Goal: Task Accomplishment & Management: Complete application form

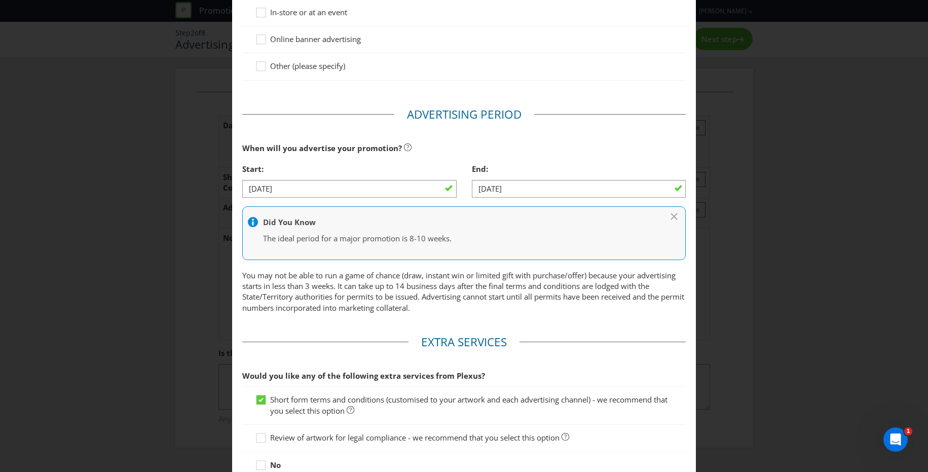
scroll to position [343, 0]
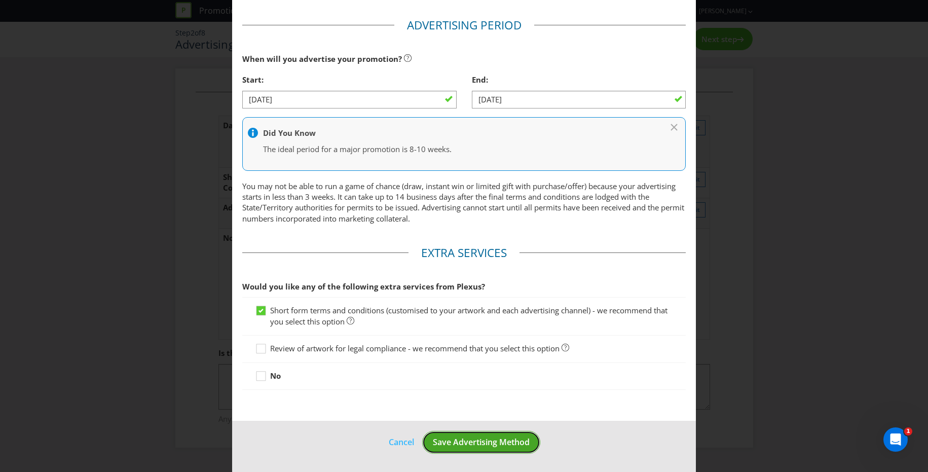
click at [472, 446] on span "Save Advertising Method" at bounding box center [481, 441] width 97 height 11
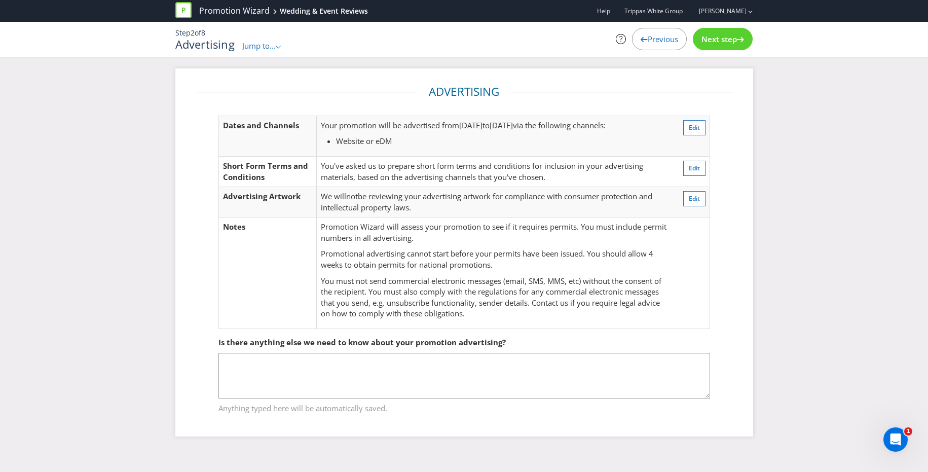
click at [720, 36] on span "Next step" at bounding box center [719, 39] width 35 height 10
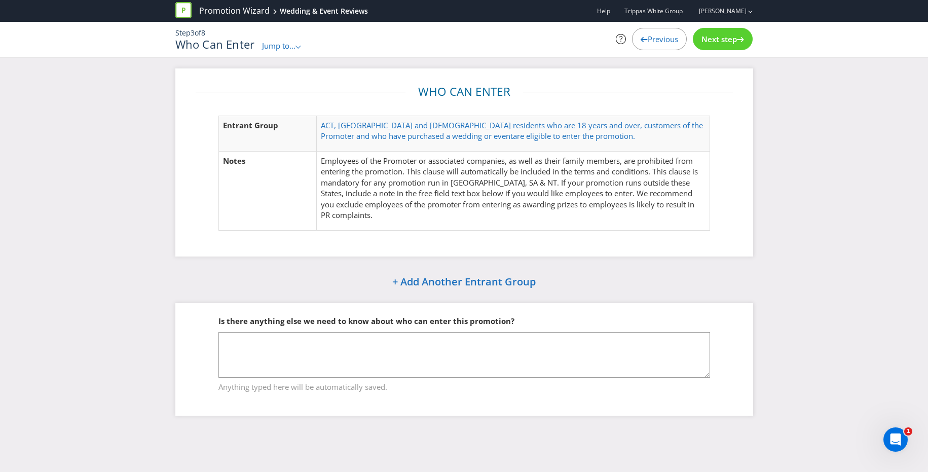
click at [738, 46] on div "Next step" at bounding box center [723, 39] width 60 height 22
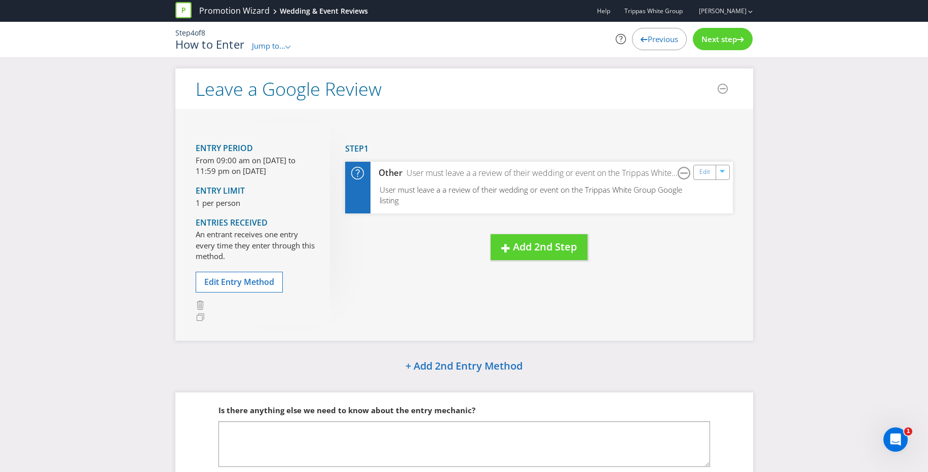
click at [723, 40] on span "Next step" at bounding box center [719, 39] width 35 height 10
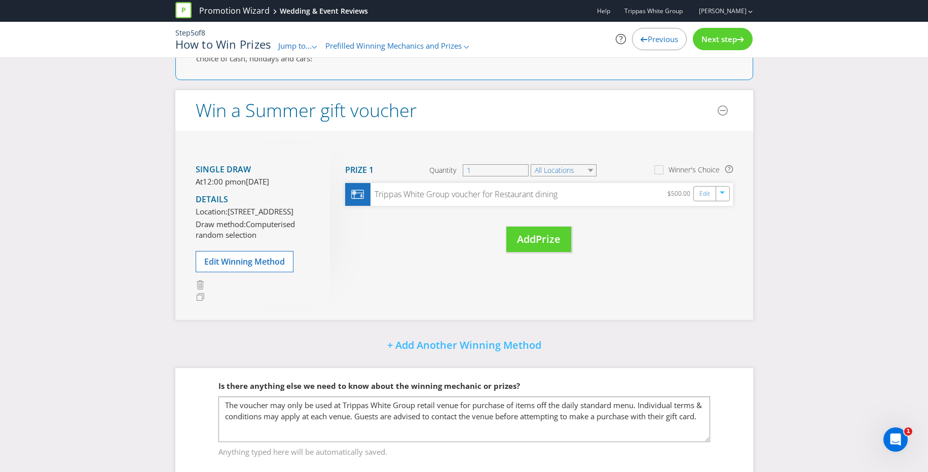
scroll to position [98, 0]
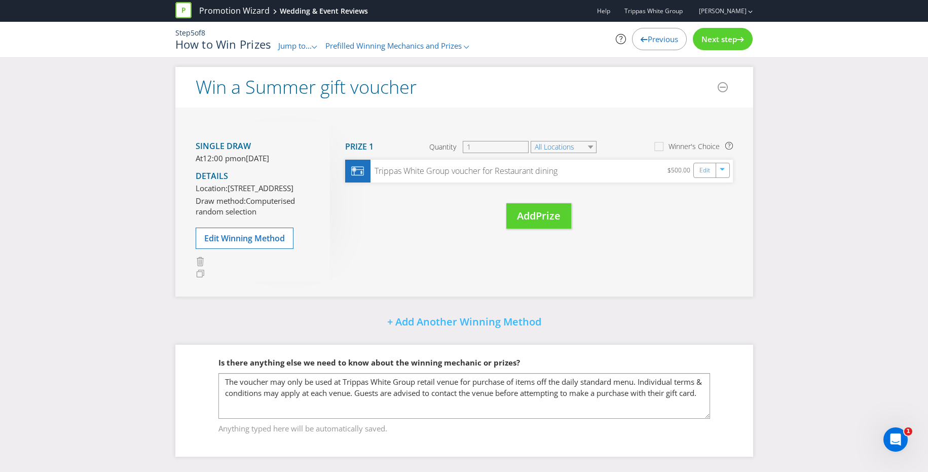
click at [721, 40] on span "Next step" at bounding box center [719, 39] width 35 height 10
